Goal: Task Accomplishment & Management: Manage account settings

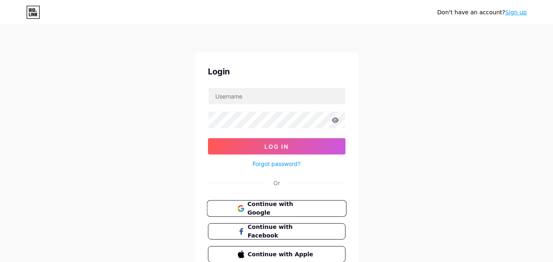
click at [266, 205] on span "Continue with Google" at bounding box center [281, 209] width 68 height 18
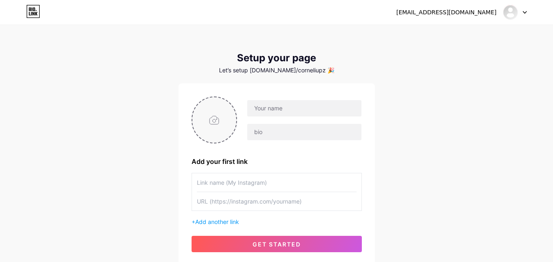
click at [220, 124] on input "file" at bounding box center [214, 119] width 44 height 45
type input "C:\fakepath\Image_20250813144821.jpg"
click at [300, 110] on input "text" at bounding box center [304, 108] width 114 height 16
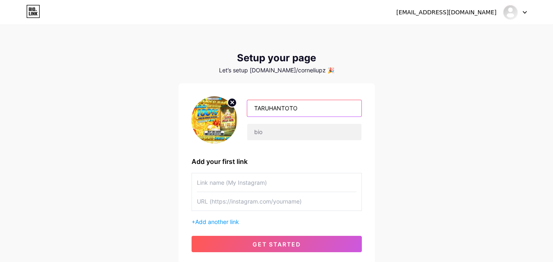
type input "TARUHANTOTO"
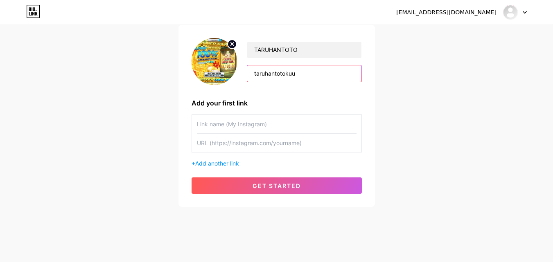
scroll to position [62, 0]
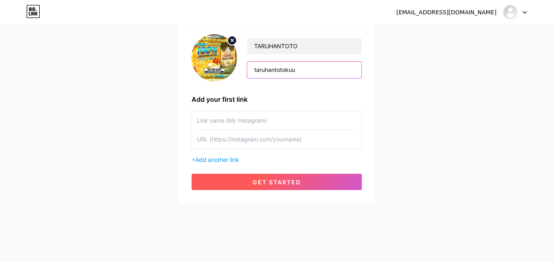
type input "taruhantotokuu"
click at [253, 183] on span "get started" at bounding box center [276, 182] width 48 height 7
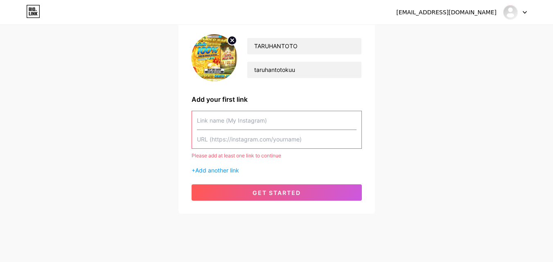
click at [243, 118] on input "text" at bounding box center [277, 120] width 160 height 18
click at [248, 138] on input "text" at bounding box center [277, 139] width 160 height 18
click at [228, 169] on span "Add another link" at bounding box center [217, 170] width 44 height 7
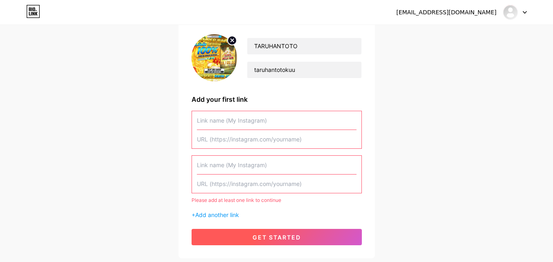
click at [258, 237] on span "get started" at bounding box center [276, 237] width 48 height 7
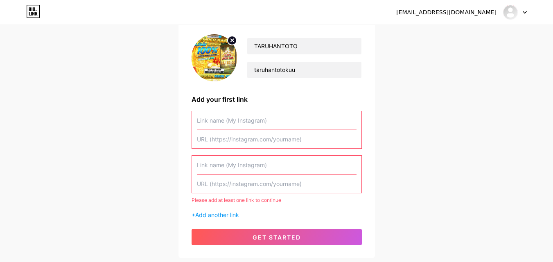
click at [237, 121] on input "text" at bounding box center [277, 120] width 160 height 18
type input "T"
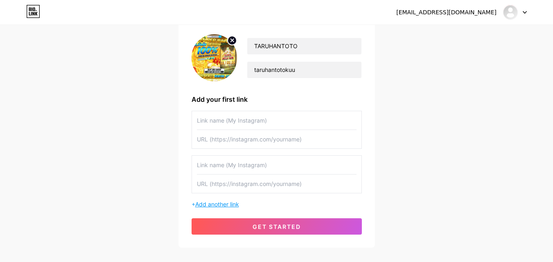
click at [198, 205] on span "Add another link" at bounding box center [217, 204] width 44 height 7
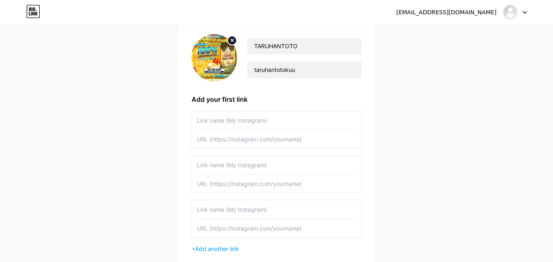
click at [245, 110] on div "TARUHANTOTO taruhantotokuu Add your first link + Add another link get started" at bounding box center [276, 156] width 170 height 245
click at [247, 118] on input "text" at bounding box center [277, 120] width 160 height 18
type input "TARUHANTOTO DAFTAR"
paste input "saras09"
type input "saras09"
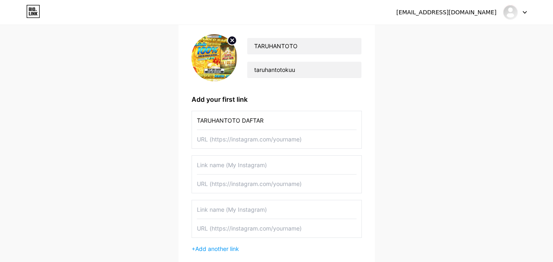
click at [242, 169] on input "text" at bounding box center [277, 165] width 160 height 18
type input "TARUHANTOTO LOGIN"
click at [271, 213] on input "text" at bounding box center [277, 209] width 160 height 18
type input "RTP TARUHANTOTO"
click at [228, 228] on input "text" at bounding box center [277, 228] width 160 height 18
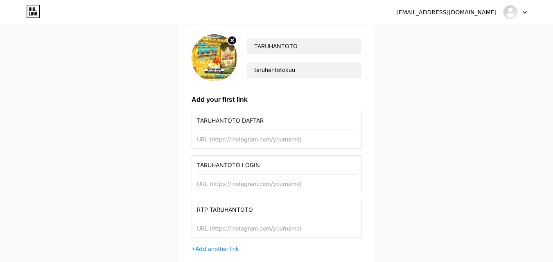
paste input "https://rtp-gacorku.online/"
type input "https://rtp-gacorku.online/"
click at [238, 186] on input "text" at bounding box center [277, 184] width 160 height 18
paste input "http://juaraeuro2024.com/"
type input "http://juaraeuro2024.com/"
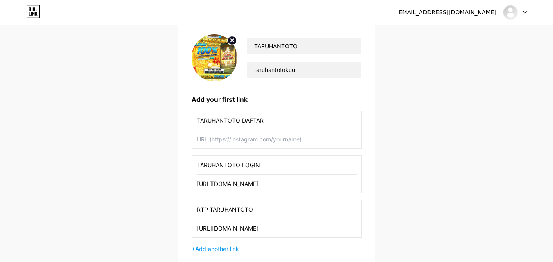
click at [217, 144] on input "text" at bounding box center [277, 139] width 160 height 18
paste input "http://juaraeuro2024.com/"
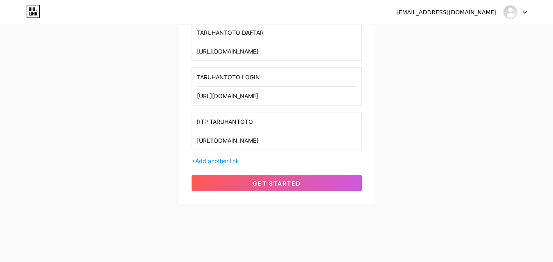
scroll to position [151, 0]
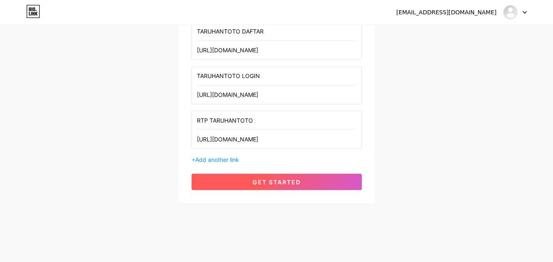
type input "http://juaraeuro2024.com/"
click at [273, 180] on span "get started" at bounding box center [276, 182] width 48 height 7
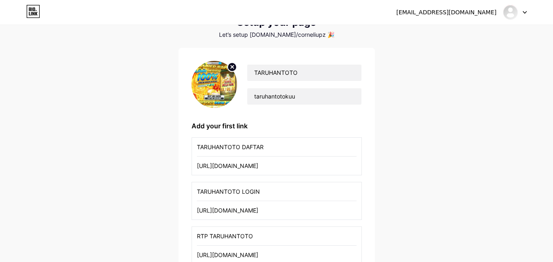
scroll to position [29, 0]
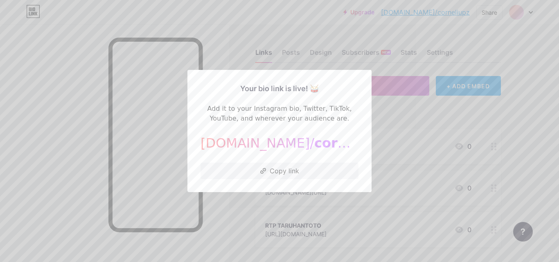
click at [337, 145] on div "bio.link/ corneliupz" at bounding box center [279, 143] width 158 height 20
click at [392, 127] on div at bounding box center [279, 131] width 559 height 262
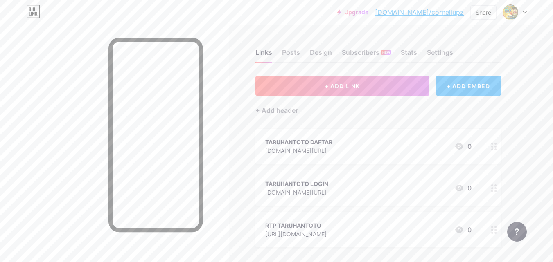
click at [434, 13] on link "bio.link/corneliupz" at bounding box center [419, 12] width 89 height 10
click at [523, 12] on icon at bounding box center [524, 12] width 4 height 3
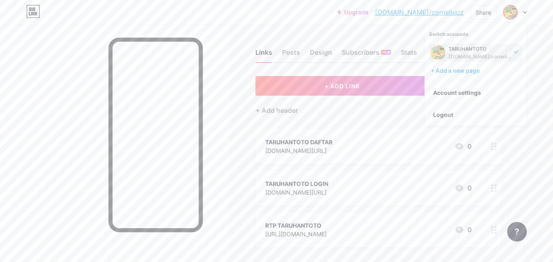
drag, startPoint x: 491, startPoint y: 55, endPoint x: 531, endPoint y: 48, distance: 40.3
click at [531, 48] on div "Upgrade bio.link/cornel... bio.link/corneliupz Share Switch accounts TARUHANTOT…" at bounding box center [276, 171] width 553 height 343
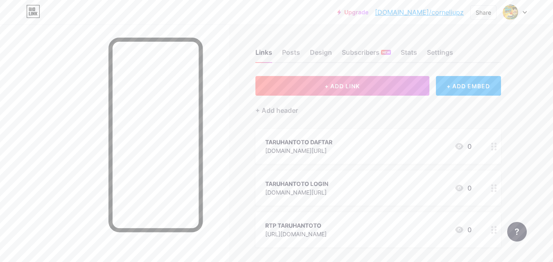
click at [537, 53] on div "Upgrade bio.link/cornel... bio.link/corneliupz Share Switch accounts TARUHANTOT…" at bounding box center [276, 171] width 553 height 343
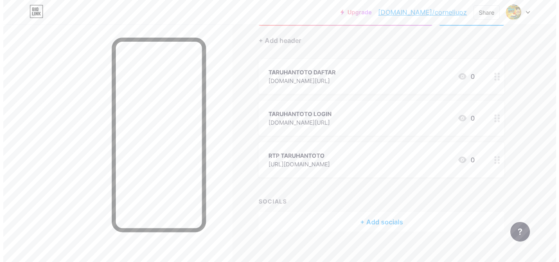
scroll to position [80, 0]
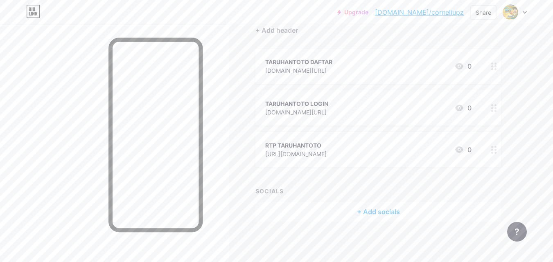
click at [398, 208] on div "+ Add socials" at bounding box center [377, 212] width 245 height 20
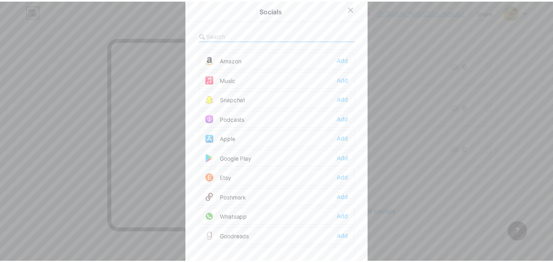
scroll to position [533, 0]
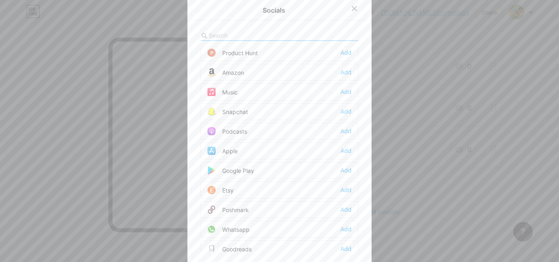
click at [239, 229] on div "Whatsapp" at bounding box center [228, 229] width 42 height 8
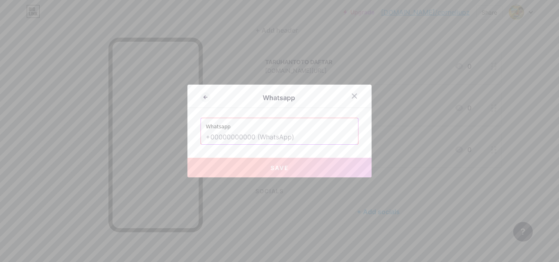
click at [256, 137] on input "text" at bounding box center [279, 137] width 147 height 14
click at [254, 138] on input "text" at bounding box center [279, 137] width 147 height 14
paste input "6287725898404"
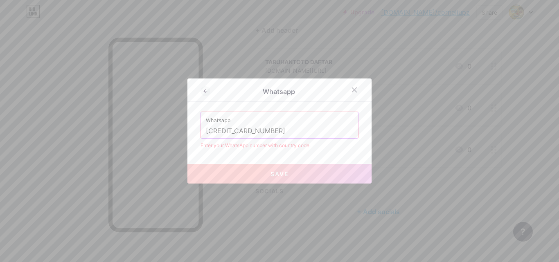
click at [206, 133] on input "6287725898404" at bounding box center [279, 131] width 147 height 14
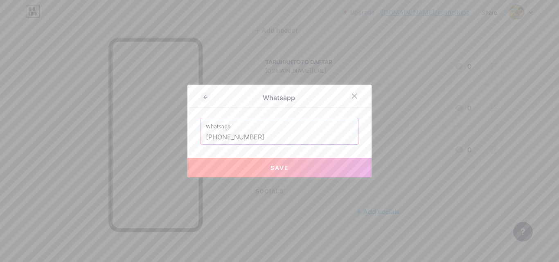
click at [228, 166] on button "Save" at bounding box center [279, 168] width 184 height 20
type input "https://wa.me/+6287725898404"
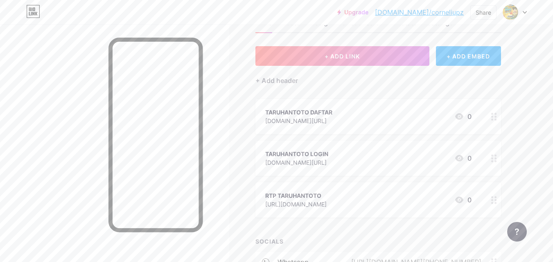
scroll to position [0, 0]
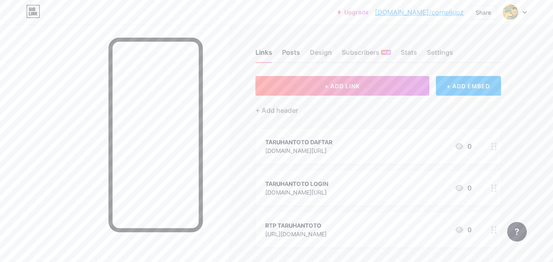
click at [292, 54] on div "Posts" at bounding box center [291, 54] width 18 height 15
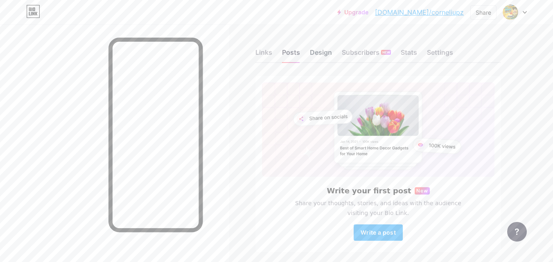
click at [321, 56] on div "Design" at bounding box center [321, 54] width 22 height 15
click at [413, 52] on div "Stats" at bounding box center [408, 54] width 16 height 15
click at [441, 52] on div "Settings" at bounding box center [440, 54] width 26 height 15
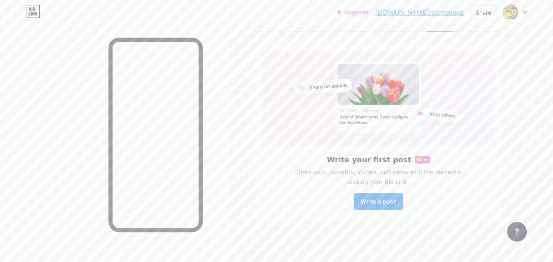
click at [384, 201] on span "Write a post" at bounding box center [377, 201] width 35 height 7
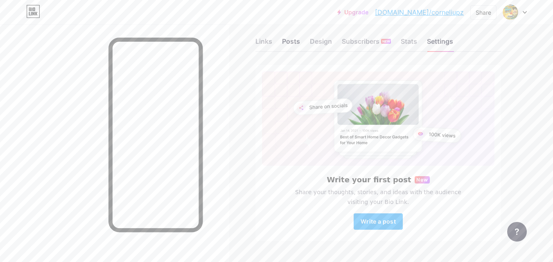
scroll to position [0, 0]
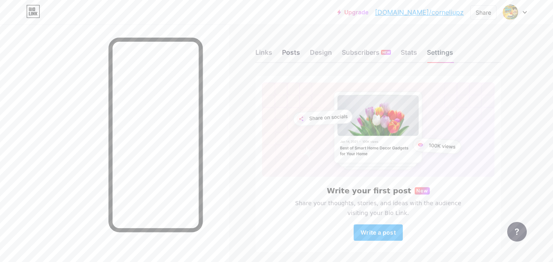
click at [439, 52] on div "Settings" at bounding box center [440, 54] width 26 height 15
drag, startPoint x: 439, startPoint y: 52, endPoint x: 432, endPoint y: 52, distance: 7.0
click at [440, 52] on div "Settings" at bounding box center [440, 54] width 26 height 15
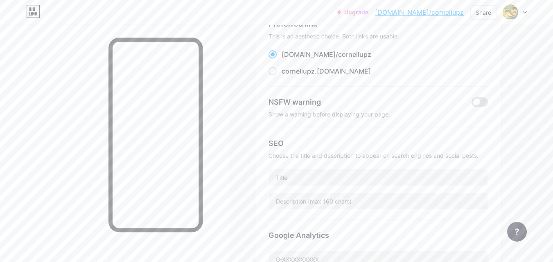
scroll to position [82, 0]
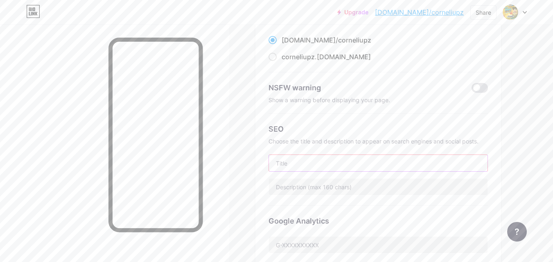
click at [326, 164] on input "text" at bounding box center [378, 163] width 218 height 16
click at [326, 165] on input "TARUHANTOTO" at bounding box center [378, 163] width 218 height 16
type input "TARUHANTOTO"
click at [325, 187] on input "text" at bounding box center [378, 187] width 218 height 16
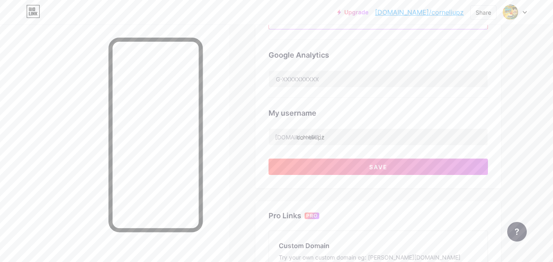
scroll to position [245, 0]
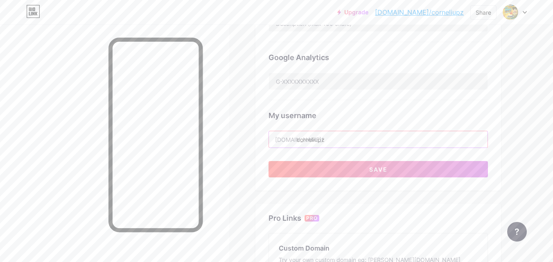
drag, startPoint x: 343, startPoint y: 143, endPoint x: 297, endPoint y: 140, distance: 46.7
click at [297, 140] on input "corneliupz" at bounding box center [378, 139] width 218 height 16
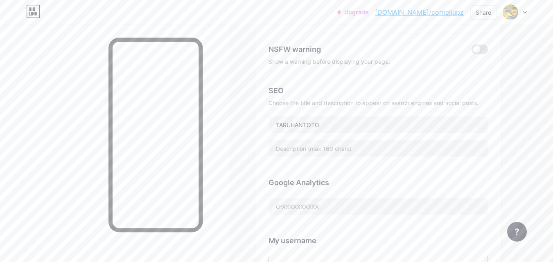
scroll to position [82, 0]
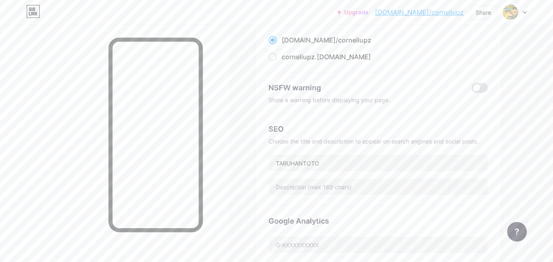
type input "taruhantotokuu"
click at [318, 190] on input "text" at bounding box center [378, 187] width 218 height 16
paste input "TARUHANTOTO - LINK ALTERNATIF DAFTAR LOGIN GAME ONLINE TERPERCAYA"
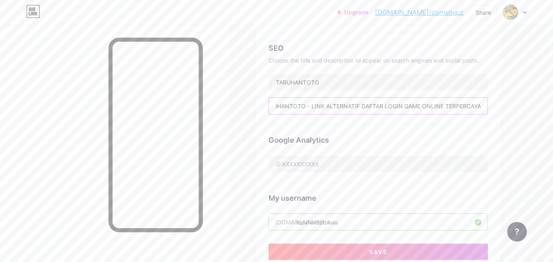
scroll to position [164, 0]
type input "TARUHANTOTO - LINK ALTERNATIF DAFTAR LOGIN GAME ONLINE TERPERCAYA"
click at [324, 163] on input "text" at bounding box center [378, 163] width 218 height 16
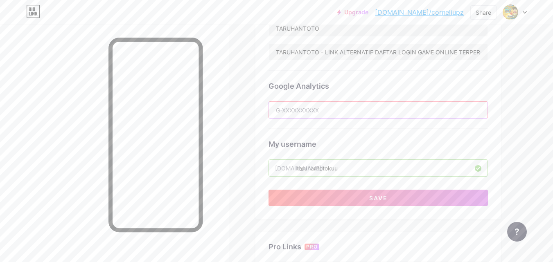
scroll to position [245, 0]
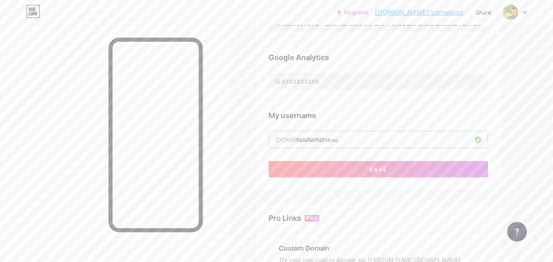
click at [512, 117] on div "Links Posts Design Subscribers NEW Stats Settings Preferred link This is an aes…" at bounding box center [267, 101] width 535 height 645
click at [327, 85] on input "text" at bounding box center [378, 81] width 218 height 16
paste input "GLEH975M70"
click at [275, 83] on input "GLEH975M70" at bounding box center [378, 81] width 218 height 16
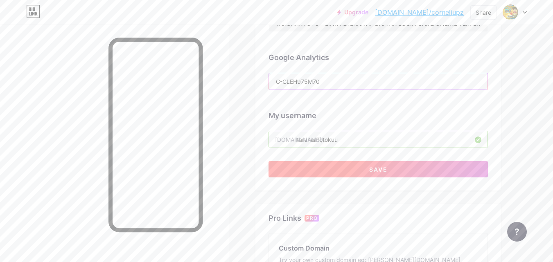
type input "G-GLEH975M70"
click at [356, 171] on button "Save" at bounding box center [377, 169] width 219 height 16
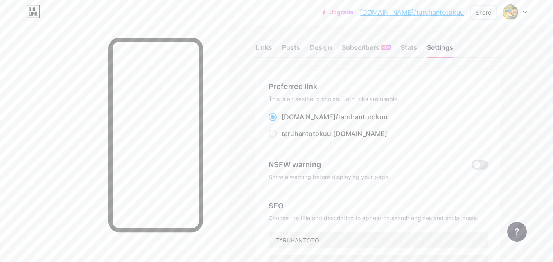
scroll to position [0, 0]
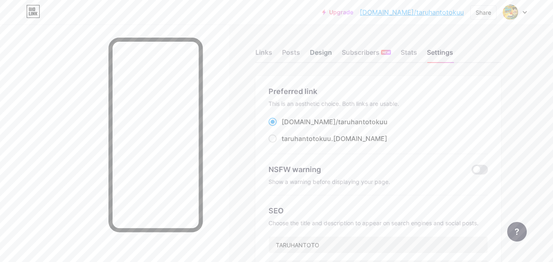
click at [322, 50] on div "Design" at bounding box center [321, 54] width 22 height 15
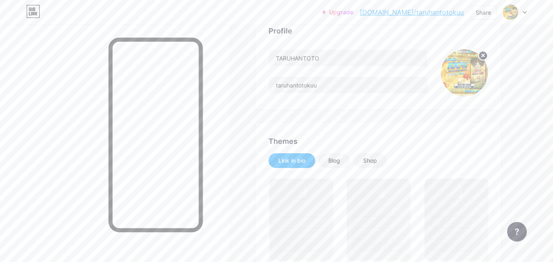
scroll to position [82, 0]
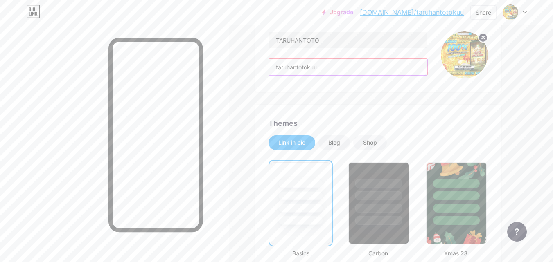
drag, startPoint x: 330, startPoint y: 63, endPoint x: 258, endPoint y: 63, distance: 72.0
click at [258, 63] on div "Profile TARUHANTOTO taruhantotokuu" at bounding box center [377, 42] width 245 height 97
click at [339, 69] on input "taruhantotokuu" at bounding box center [348, 67] width 158 height 16
paste input "LINK ALTERNATIF DAFTAR LOGIN"
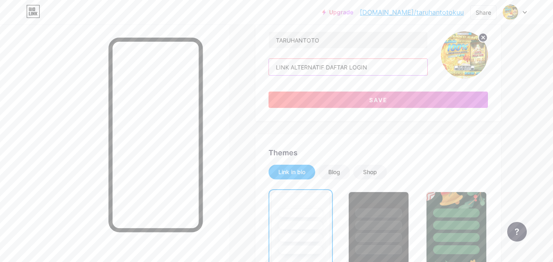
click at [382, 62] on input "LINK ALTERNATIF DAFTAR LOGIN" at bounding box center [348, 67] width 158 height 16
paste input "GAME ONLINE TERPERCAYA"
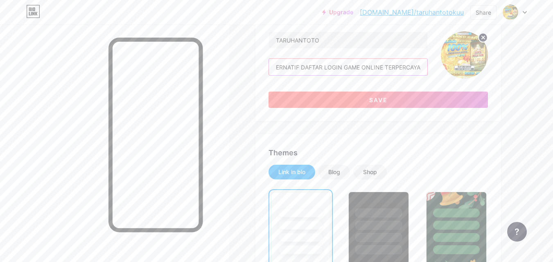
type input "LINK ALTERNATIF DAFTAR LOGIN GAME ONLINE TERPERCAYA"
click at [382, 102] on span "Save" at bounding box center [378, 100] width 18 height 7
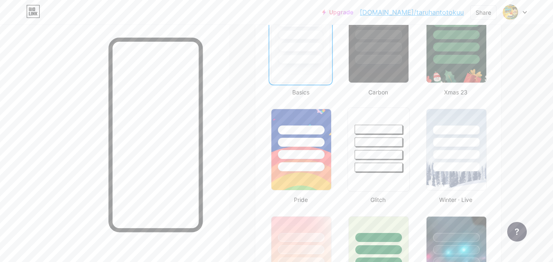
scroll to position [245, 0]
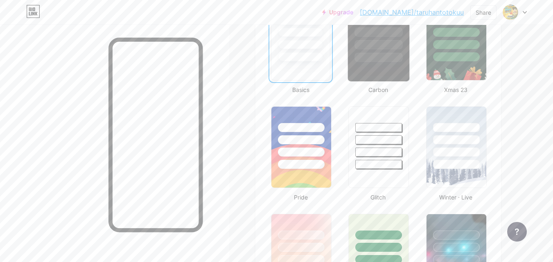
click at [392, 72] on div at bounding box center [378, 40] width 62 height 84
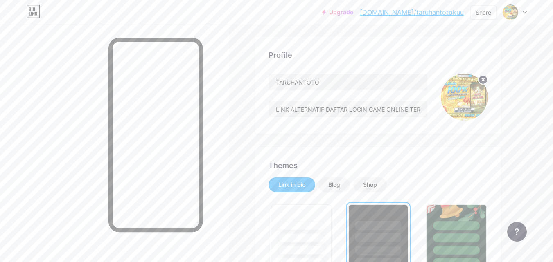
scroll to position [0, 0]
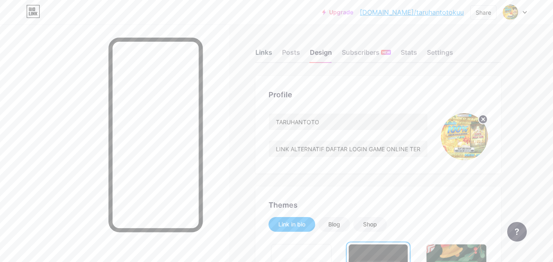
click at [258, 54] on div "Links" at bounding box center [263, 54] width 17 height 15
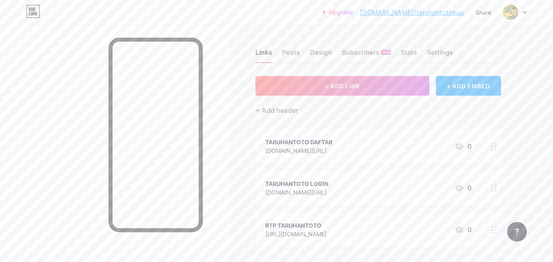
click at [400, 148] on div "TARUHANTOTO DAFTAR juaraeuro2024.com/ 0" at bounding box center [368, 146] width 206 height 19
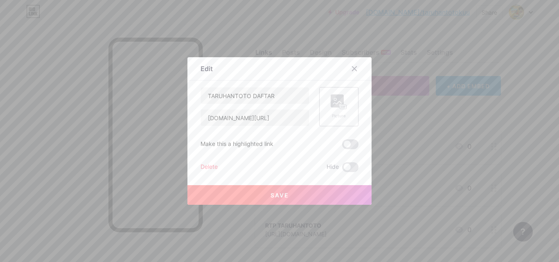
click at [340, 106] on rect at bounding box center [343, 107] width 7 height 4
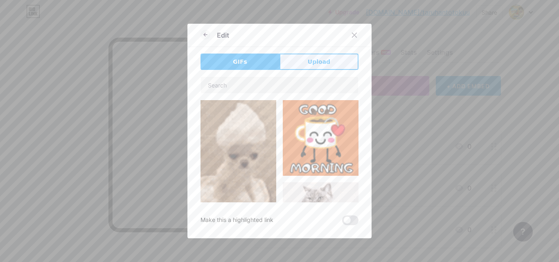
click at [303, 59] on button "Upload" at bounding box center [318, 62] width 79 height 16
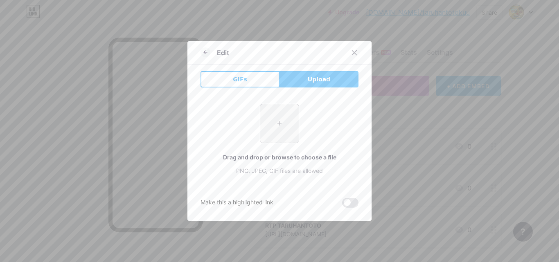
click at [283, 123] on input "file" at bounding box center [279, 123] width 38 height 38
type input "C:\fakepath\Image_20250813144821.jpg"
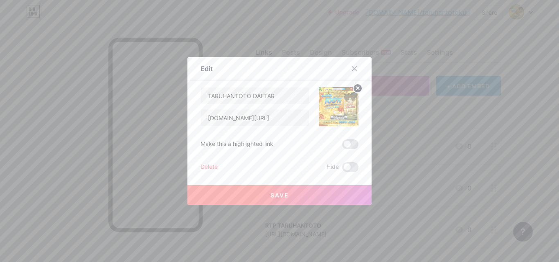
click at [285, 195] on span "Save" at bounding box center [279, 195] width 18 height 7
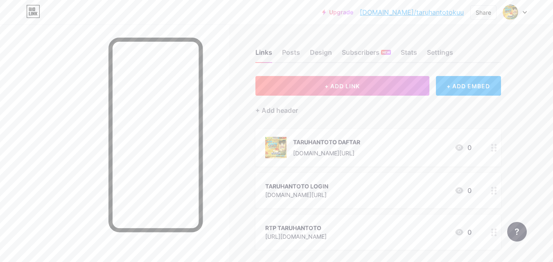
click at [437, 12] on link "[DOMAIN_NAME]/taruhantotokuu" at bounding box center [412, 12] width 104 height 10
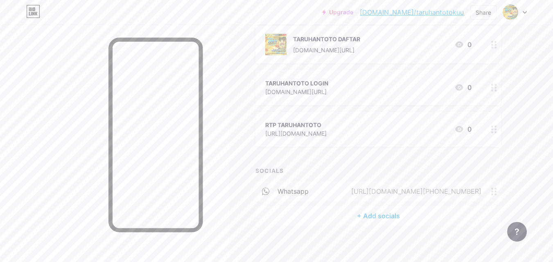
scroll to position [107, 0]
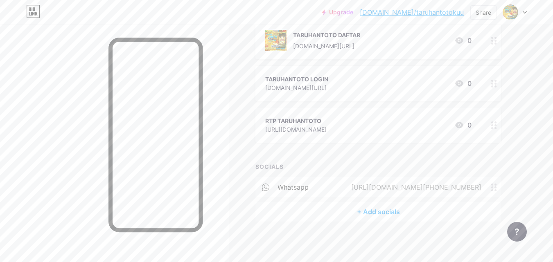
click at [389, 86] on div "TARUHANTOTO LOGIN juaraeuro2024.com/ 0" at bounding box center [368, 83] width 206 height 19
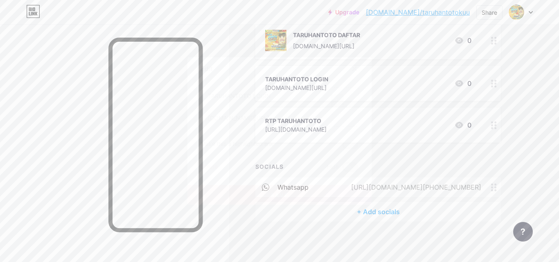
click at [344, 103] on div "Picture" at bounding box center [338, 106] width 39 height 39
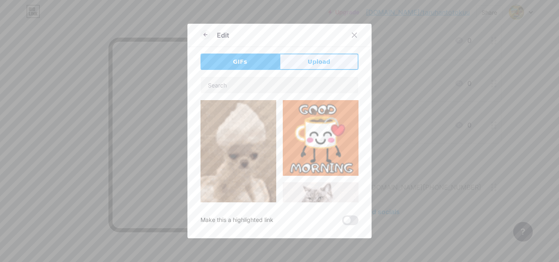
click at [319, 61] on span "Upload" at bounding box center [319, 62] width 22 height 9
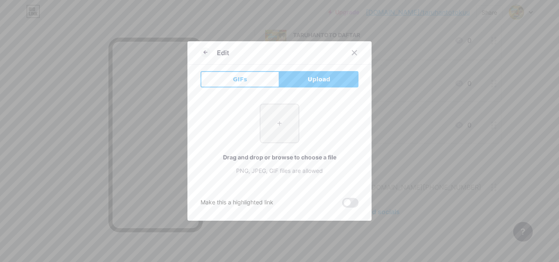
click at [280, 124] on input "file" at bounding box center [279, 123] width 38 height 38
type input "C:\fakepath\Image_20250813144821.jpg"
click at [319, 77] on span "Upload" at bounding box center [319, 79] width 22 height 9
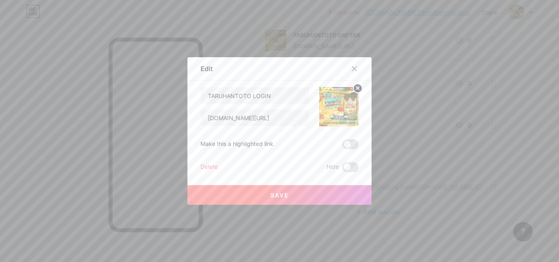
click at [295, 193] on button "Save" at bounding box center [279, 195] width 184 height 20
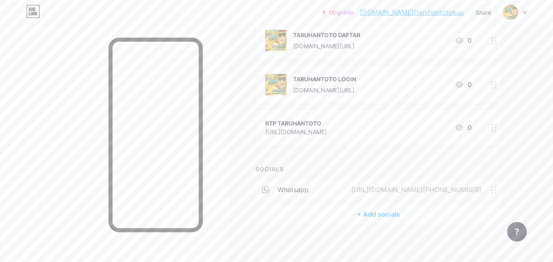
click at [288, 124] on div "RTP TARUHANTOTO" at bounding box center [295, 123] width 61 height 9
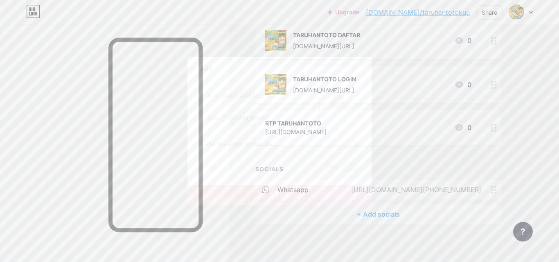
click at [340, 108] on rect at bounding box center [343, 107] width 7 height 4
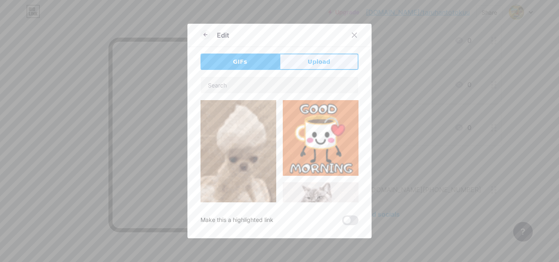
click at [316, 56] on button "Upload" at bounding box center [318, 62] width 79 height 16
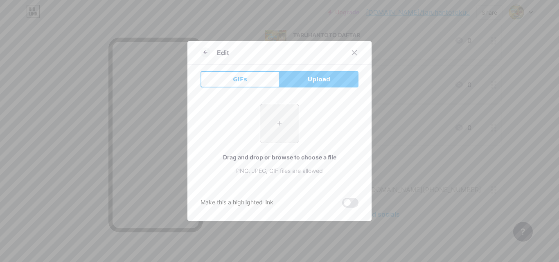
click at [281, 117] on input "file" at bounding box center [279, 123] width 38 height 38
type input "C:\fakepath\Image_20250813144821.jpg"
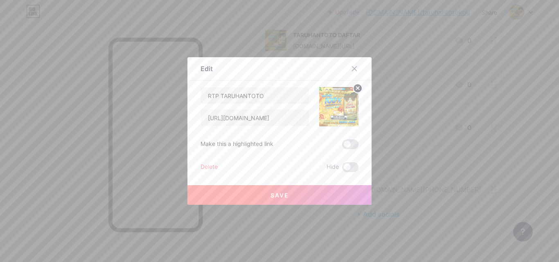
click at [306, 196] on button "Save" at bounding box center [279, 195] width 184 height 20
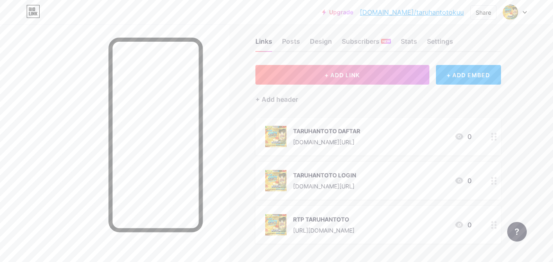
scroll to position [0, 0]
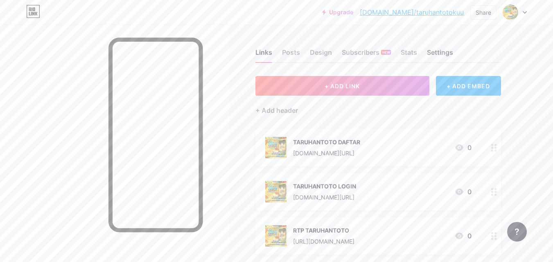
click at [441, 54] on div "Settings" at bounding box center [440, 54] width 26 height 15
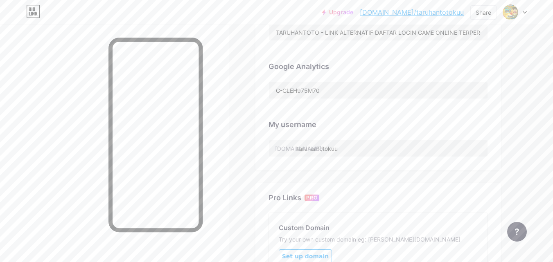
scroll to position [245, 0]
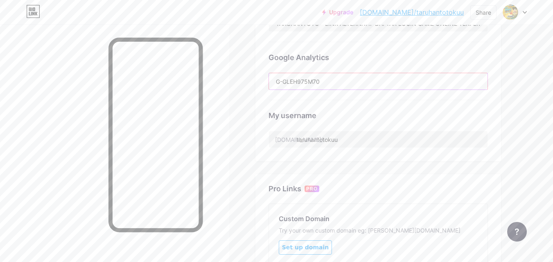
click at [328, 80] on input "G-GLEH975M70" at bounding box center [378, 81] width 218 height 16
paste input "TQWTHGTZ8P"
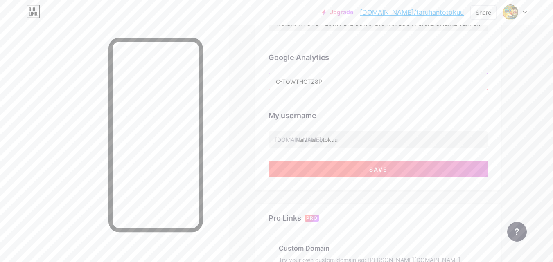
type input "G-TQWTHGTZ8P"
drag, startPoint x: 360, startPoint y: 167, endPoint x: 366, endPoint y: 164, distance: 6.0
click at [361, 167] on button "Save" at bounding box center [377, 169] width 219 height 16
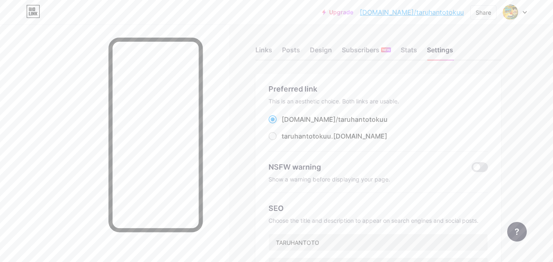
scroll to position [0, 0]
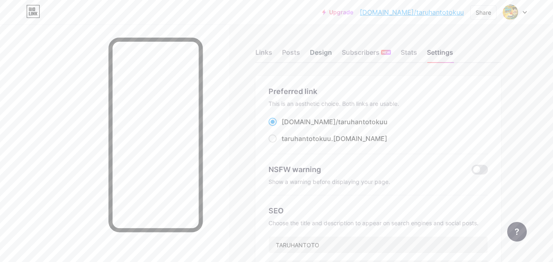
click at [318, 51] on div "Design" at bounding box center [321, 54] width 22 height 15
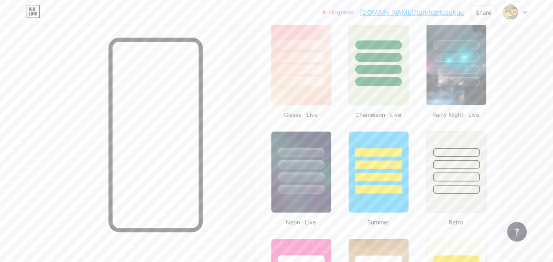
scroll to position [450, 0]
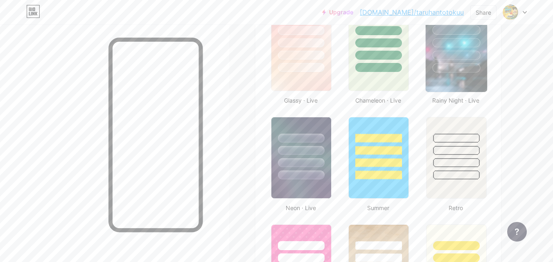
click at [446, 78] on img at bounding box center [455, 50] width 61 height 83
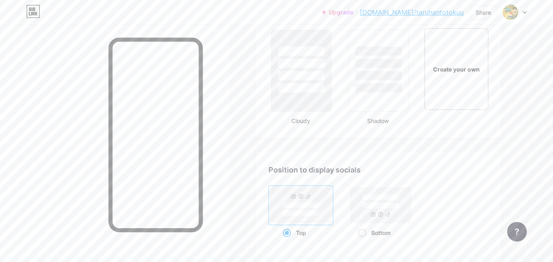
scroll to position [982, 0]
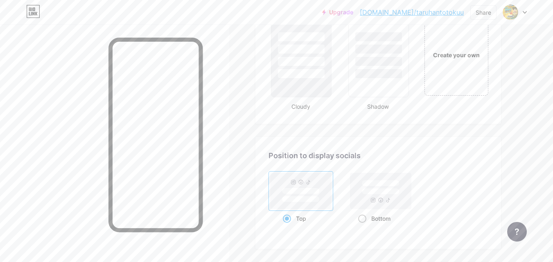
click at [385, 216] on div "Bottom" at bounding box center [380, 218] width 45 height 15
click at [363, 226] on input "Bottom" at bounding box center [360, 228] width 5 height 5
radio input "true"
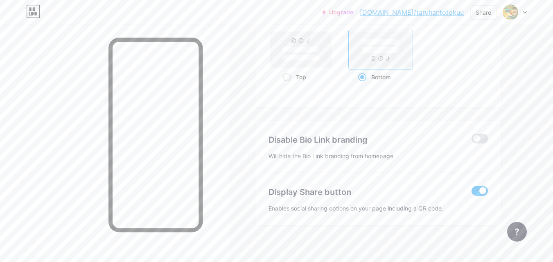
scroll to position [1127, 0]
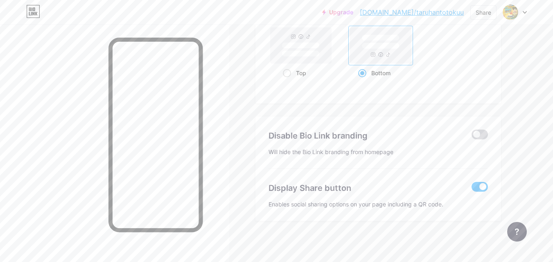
click at [477, 136] on span at bounding box center [479, 135] width 16 height 10
click at [471, 137] on input "checkbox" at bounding box center [471, 137] width 0 height 0
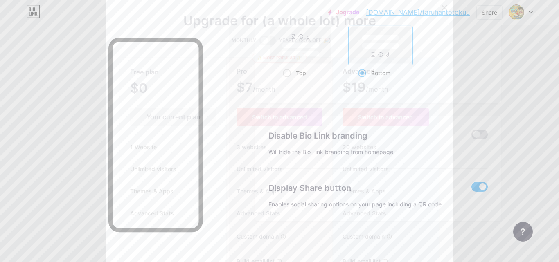
click at [443, 9] on icon at bounding box center [444, 7] width 4 height 4
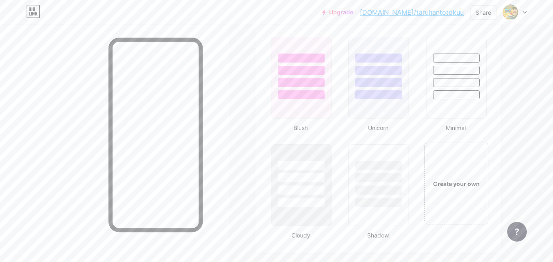
scroll to position [841, 0]
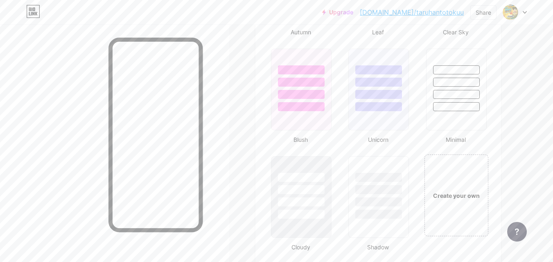
click at [521, 12] on div at bounding box center [515, 12] width 24 height 15
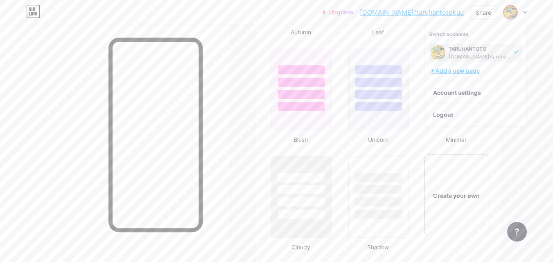
click at [468, 72] on div "+ Add a new page" at bounding box center [476, 71] width 92 height 8
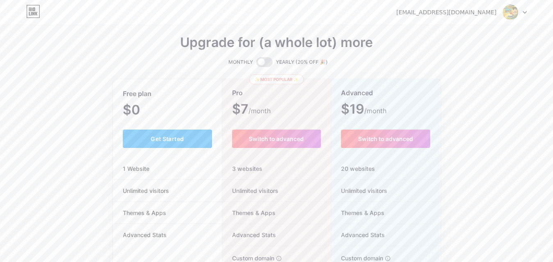
click at [148, 124] on div "Free plan $0 /month Get Started 1 Website Unlimited visitors Themes & Apps Adva…" at bounding box center [167, 224] width 109 height 289
click at [151, 141] on span "Get Started" at bounding box center [167, 138] width 33 height 7
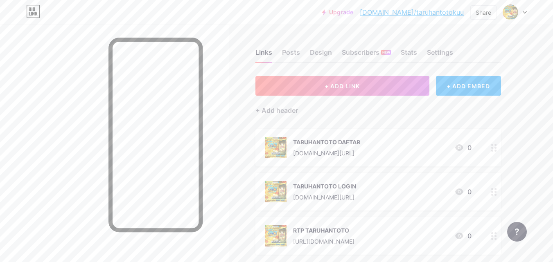
click at [523, 8] on div at bounding box center [515, 12] width 24 height 15
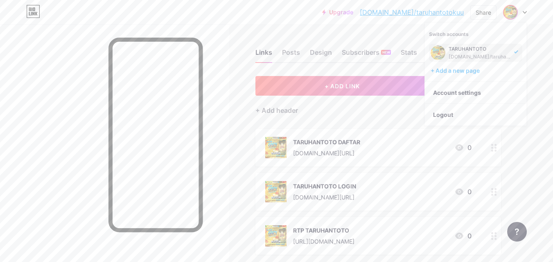
click at [539, 58] on div "Upgrade bio.link/taruha... bio.link/taruhantotokuu Share Switch accounts TARUHA…" at bounding box center [276, 187] width 553 height 375
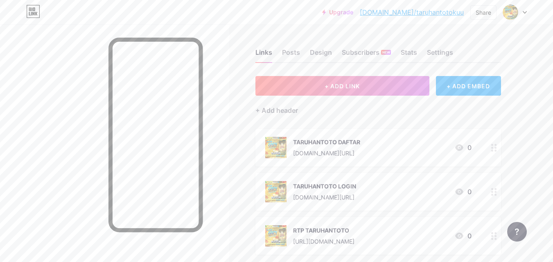
click at [522, 17] on div at bounding box center [515, 12] width 24 height 15
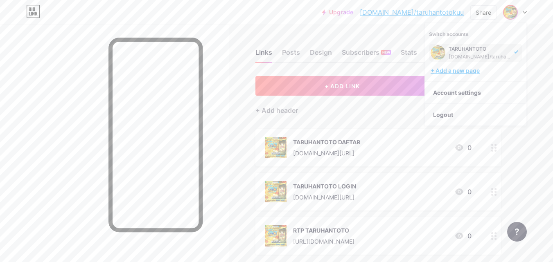
click at [468, 71] on div "+ Add a new page" at bounding box center [476, 71] width 92 height 8
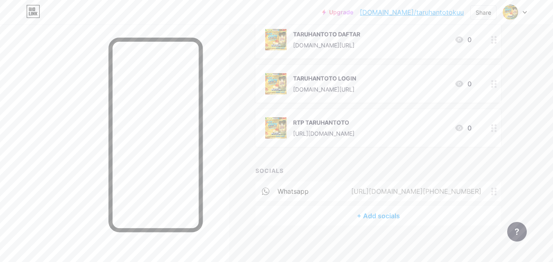
scroll to position [112, 0]
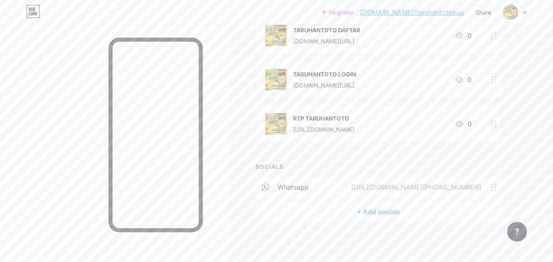
click at [418, 10] on link "[DOMAIN_NAME]/taruhantotokuu" at bounding box center [412, 12] width 104 height 10
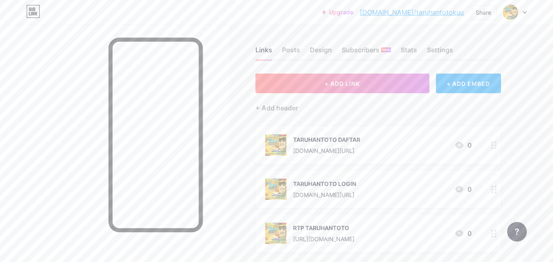
scroll to position [0, 0]
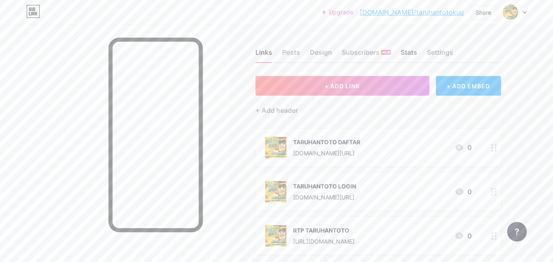
click at [412, 53] on div "Stats" at bounding box center [408, 54] width 16 height 15
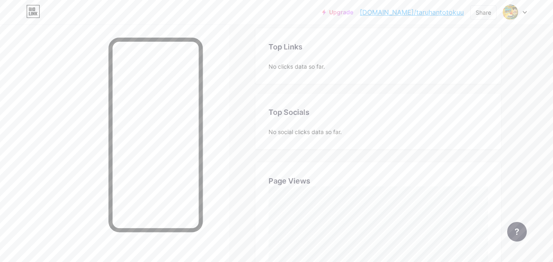
scroll to position [41, 0]
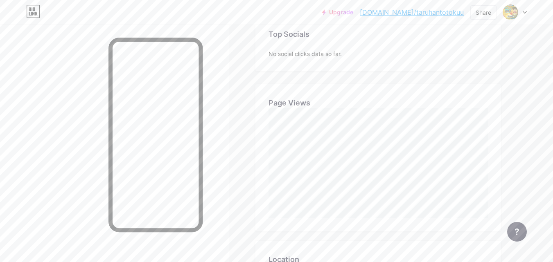
scroll to position [205, 0]
click at [518, 59] on div "Links Posts Design Subscribers NEW Stats Settings Stats & Insights Page Stats 3…" at bounding box center [267, 158] width 535 height 676
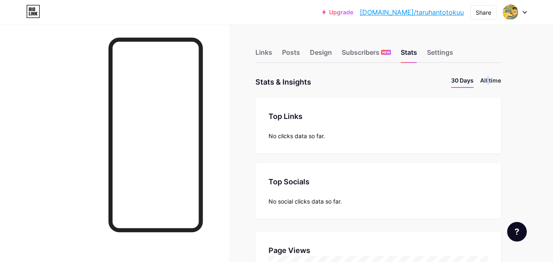
click at [488, 82] on li "All time" at bounding box center [490, 82] width 21 height 12
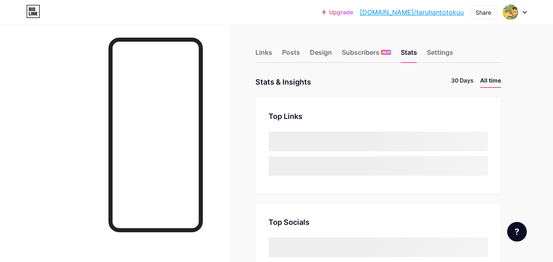
click at [463, 81] on li "30 Days" at bounding box center [462, 82] width 22 height 12
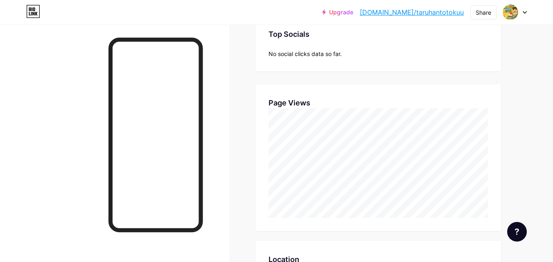
scroll to position [193, 0]
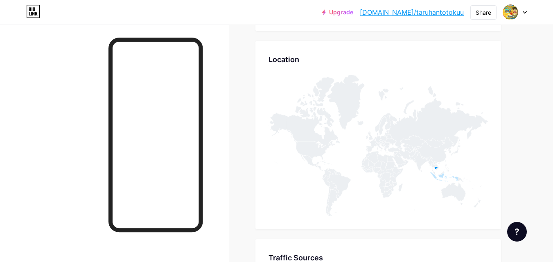
scroll to position [409, 0]
